Goal: Find specific page/section: Find specific page/section

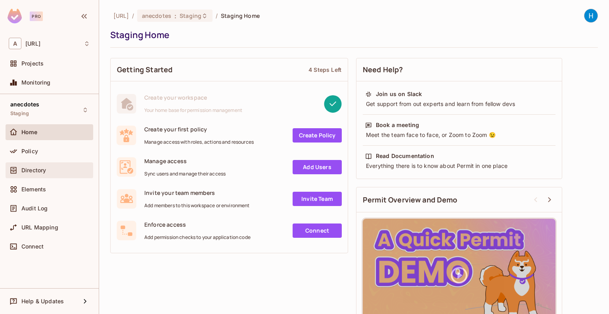
click at [35, 166] on div "Directory" at bounding box center [49, 170] width 81 height 10
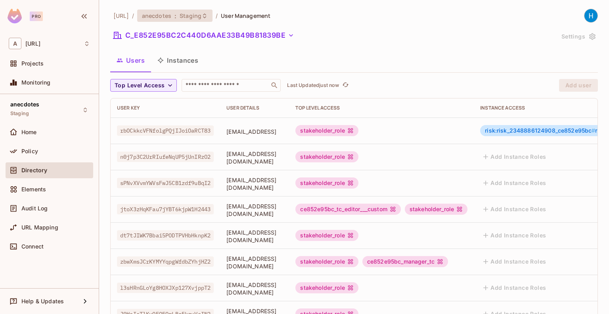
click at [192, 15] on div "anecdotes : Staging" at bounding box center [170, 16] width 56 height 8
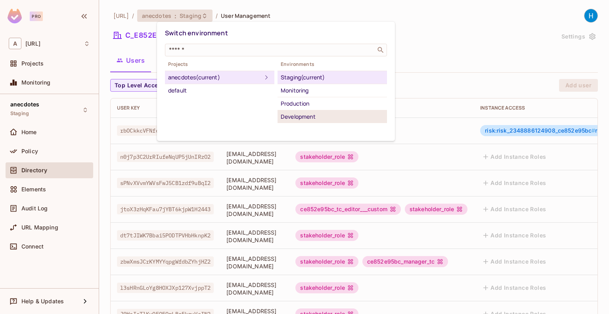
click at [309, 117] on div "Development" at bounding box center [332, 117] width 103 height 10
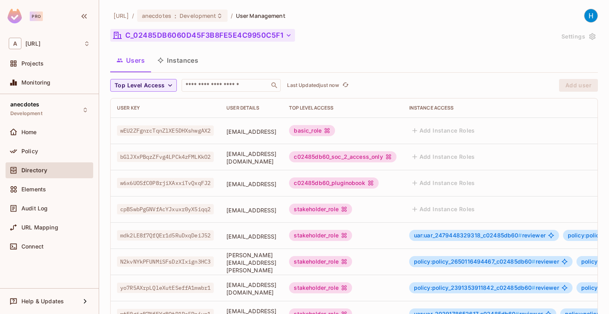
click at [217, 36] on button "C_02485DB6060D45F3B8FE5E4C9950C5F1" at bounding box center [202, 35] width 185 height 13
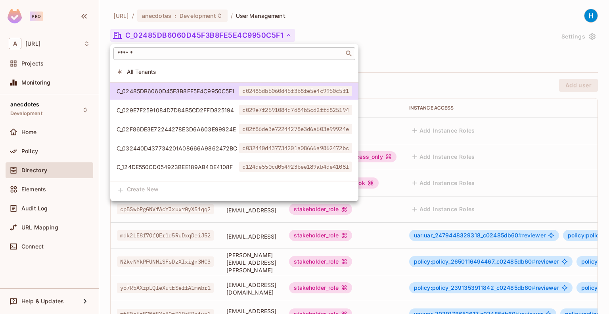
click at [195, 52] on input "text" at bounding box center [229, 54] width 226 height 8
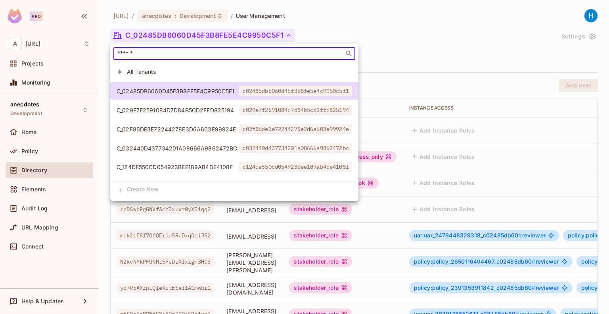
paste input "**********"
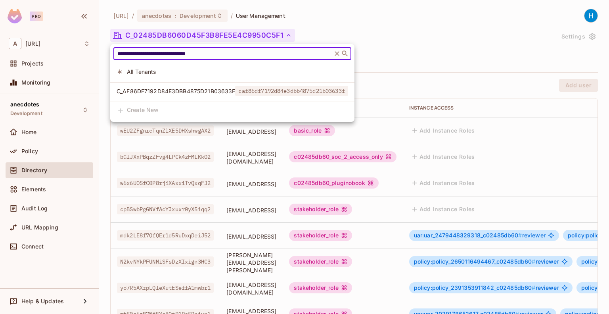
type input "**********"
click at [216, 90] on span "C_AF86DF7192D84E3DBB4875D21B03633F" at bounding box center [176, 91] width 119 height 8
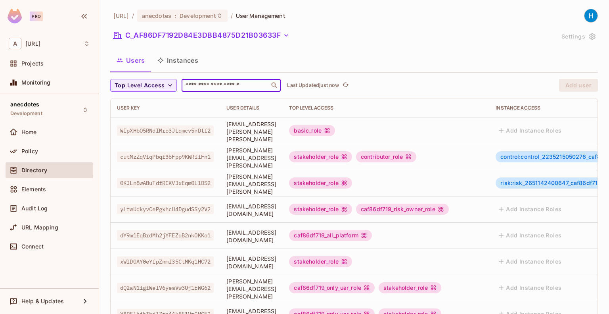
click at [195, 85] on input "text" at bounding box center [225, 85] width 83 height 8
drag, startPoint x: 258, startPoint y: 85, endPoint x: 183, endPoint y: 84, distance: 75.3
click at [184, 84] on input "text" at bounding box center [225, 85] width 83 height 8
click at [215, 84] on input "text" at bounding box center [225, 85] width 83 height 8
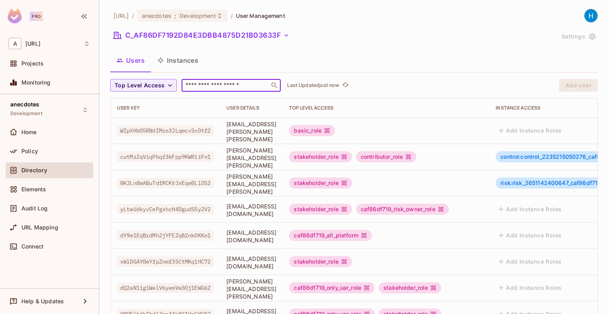
click at [215, 84] on input "text" at bounding box center [225, 85] width 83 height 8
paste input "**********"
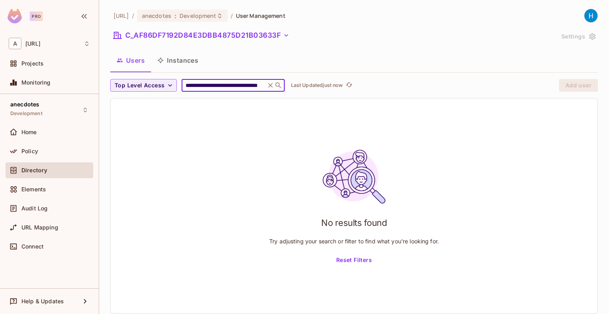
type input "**********"
click at [362, 260] on button "Reset Filters" at bounding box center [354, 259] width 42 height 13
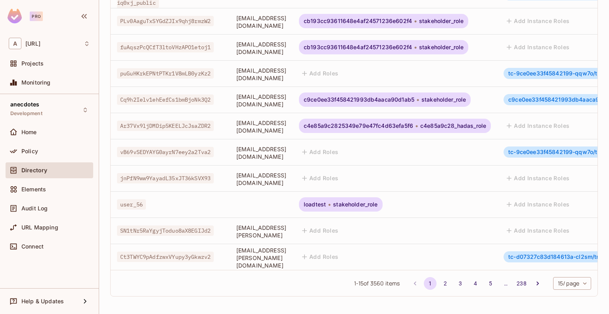
scroll to position [246, 0]
click at [563, 283] on body "Pro A anecdotes.ai Projects Monitoring anecdotes Development Home Policy Direct…" at bounding box center [304, 157] width 609 height 314
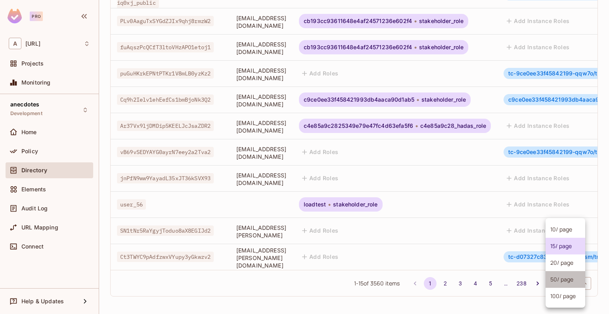
click at [566, 282] on li "50 / page" at bounding box center [565, 279] width 40 height 17
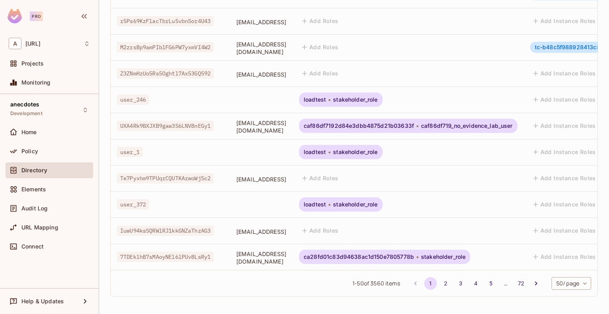
scroll to position [1161, 0]
click at [439, 281] on button "2" at bounding box center [445, 283] width 13 height 13
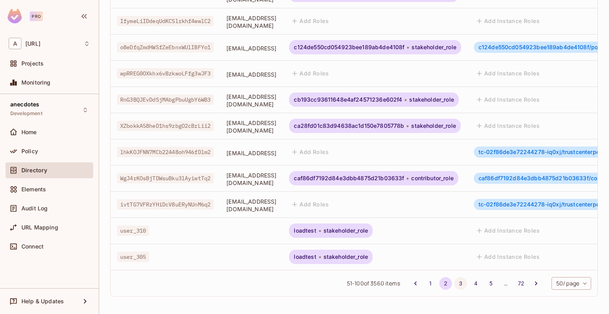
click at [454, 284] on button "3" at bounding box center [460, 283] width 13 height 13
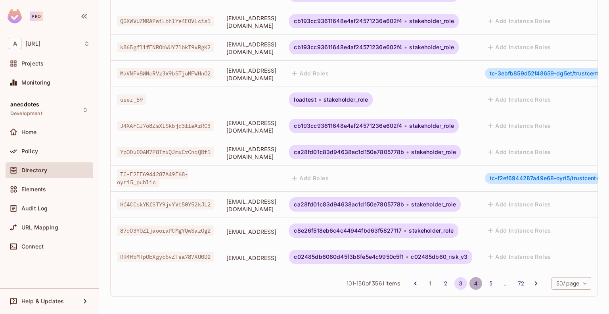
click at [469, 284] on button "4" at bounding box center [475, 283] width 13 height 13
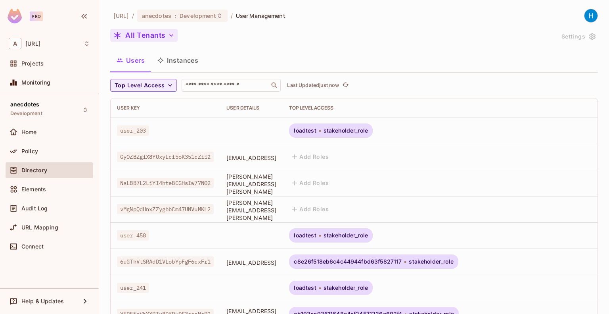
click at [163, 38] on button "All Tenants" at bounding box center [143, 35] width 67 height 13
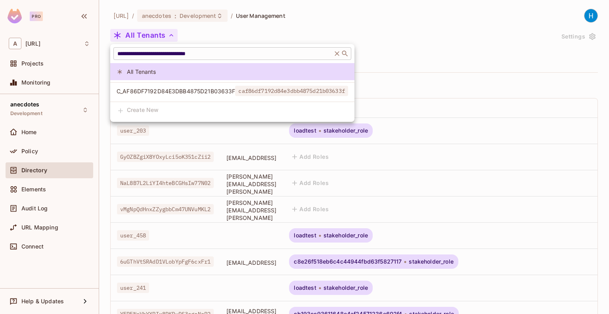
click at [209, 53] on input "**********" at bounding box center [223, 54] width 214 height 8
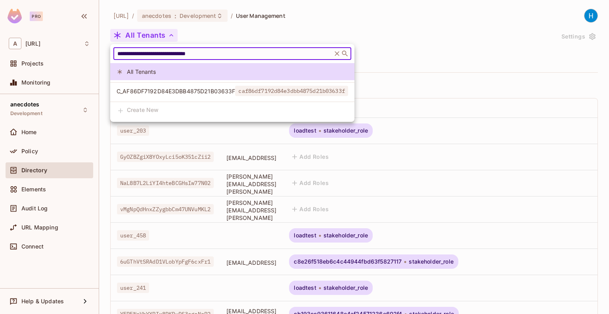
click at [222, 93] on span "C_AF86DF7192D84E3DBB4875D21B03633F" at bounding box center [176, 91] width 119 height 8
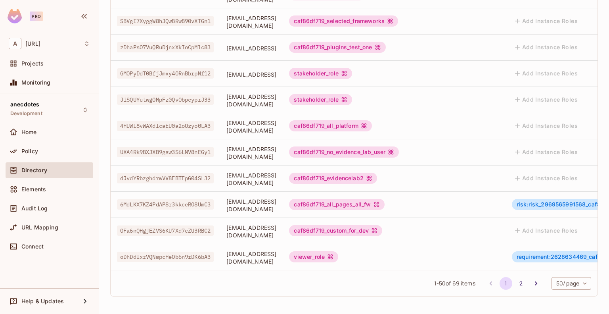
scroll to position [1161, 0]
click at [517, 282] on button "2" at bounding box center [521, 283] width 13 height 13
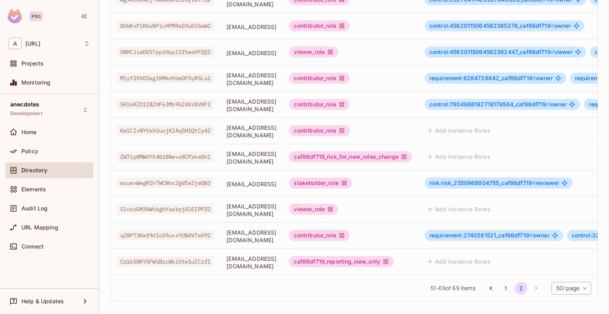
scroll to position [350, 0]
